Goal: Information Seeking & Learning: Find specific fact

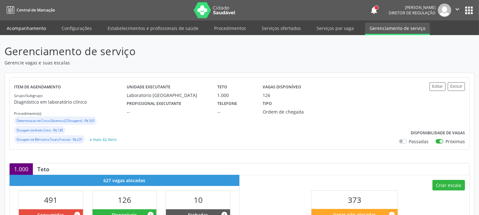
click at [33, 25] on link "Acompanhamento" at bounding box center [26, 28] width 48 height 11
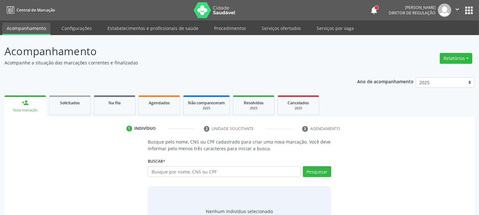
click at [183, 172] on input "text" at bounding box center [224, 171] width 153 height 11
type input "62874314404"
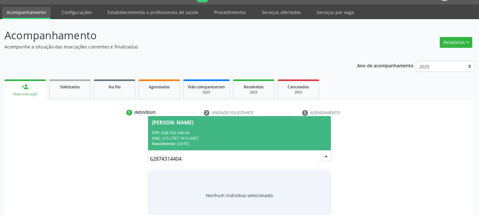
scroll to position [30, 0]
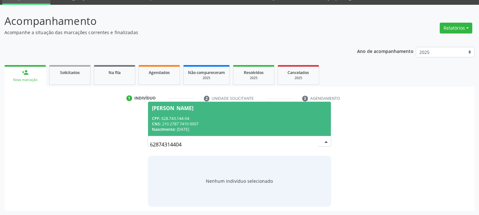
click at [171, 114] on span "Valtecio Ferreira de Freitas CPF: 628.743.144-04 CNS: 210 2787 7410 0007 Nascim…" at bounding box center [239, 119] width 183 height 34
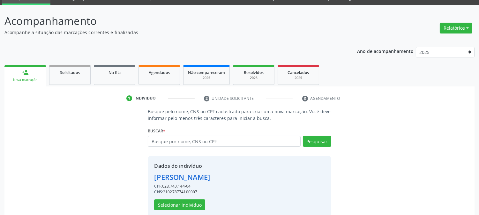
scroll to position [40, 0]
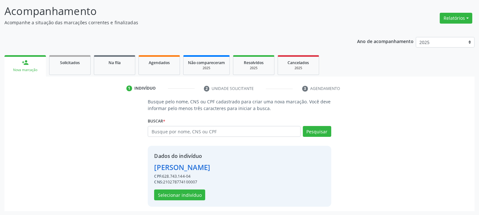
click at [184, 181] on div "CNS: 210278774100007" at bounding box center [182, 182] width 56 height 6
copy div "210278774100007"
click at [210, 189] on div "Dados do indivíduo Valtecio Ferreira de Freitas CPF: 628.743.144-04 CNS: 210278…" at bounding box center [182, 176] width 56 height 48
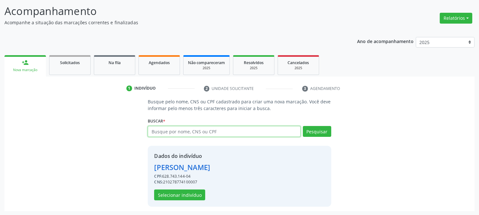
click at [195, 130] on input "text" at bounding box center [224, 131] width 153 height 11
type input "CRISTINA MANOELA DO NASCIMEN"
